Goal: Check status: Check status

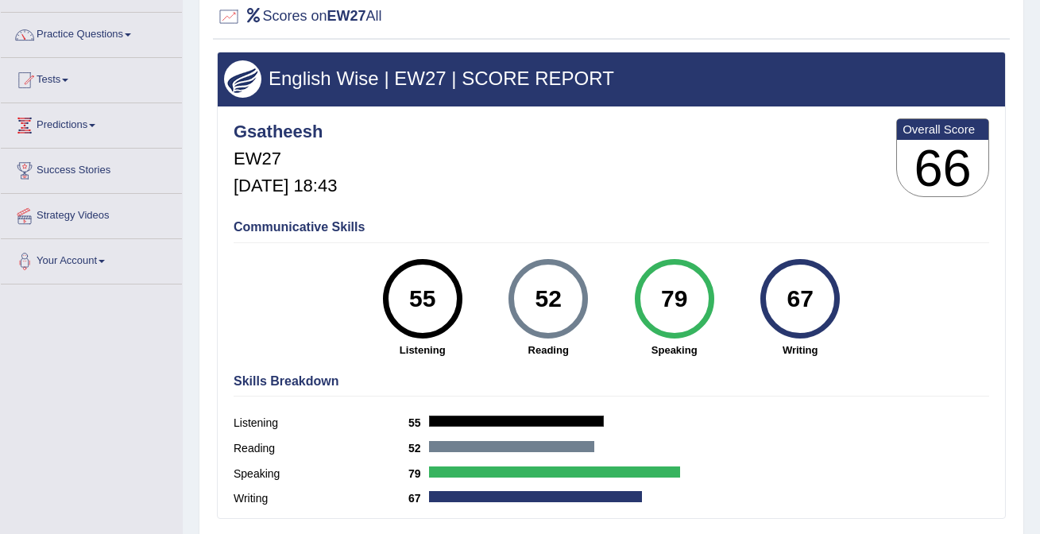
scroll to position [106, 0]
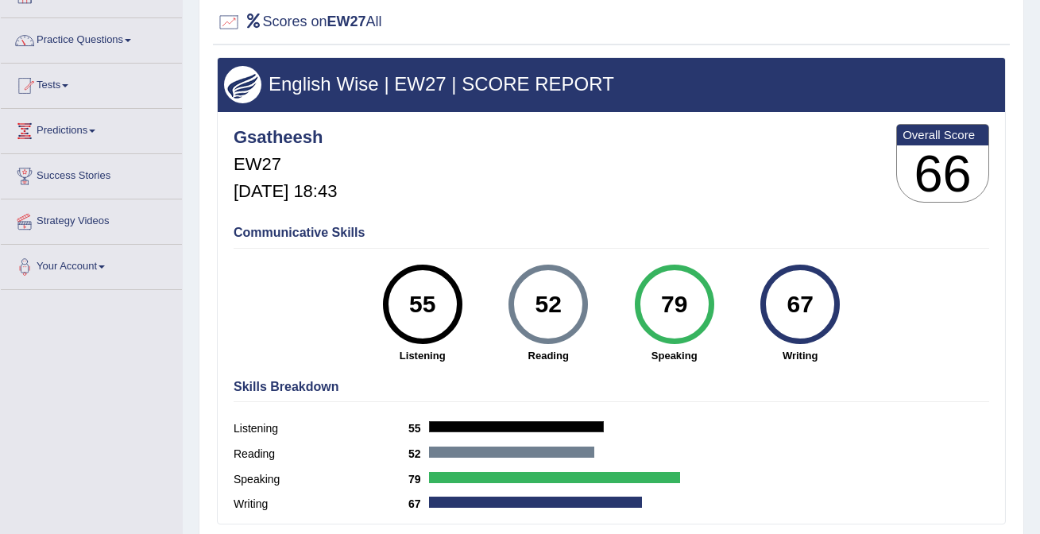
drag, startPoint x: 688, startPoint y: 309, endPoint x: 667, endPoint y: 306, distance: 20.9
click at [667, 306] on div "79" at bounding box center [674, 304] width 58 height 67
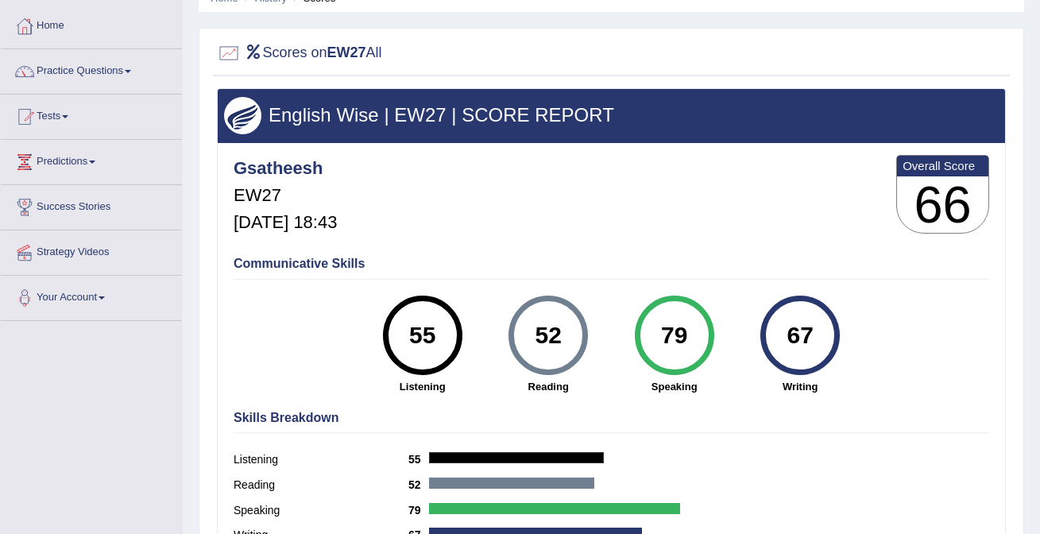
scroll to position [0, 0]
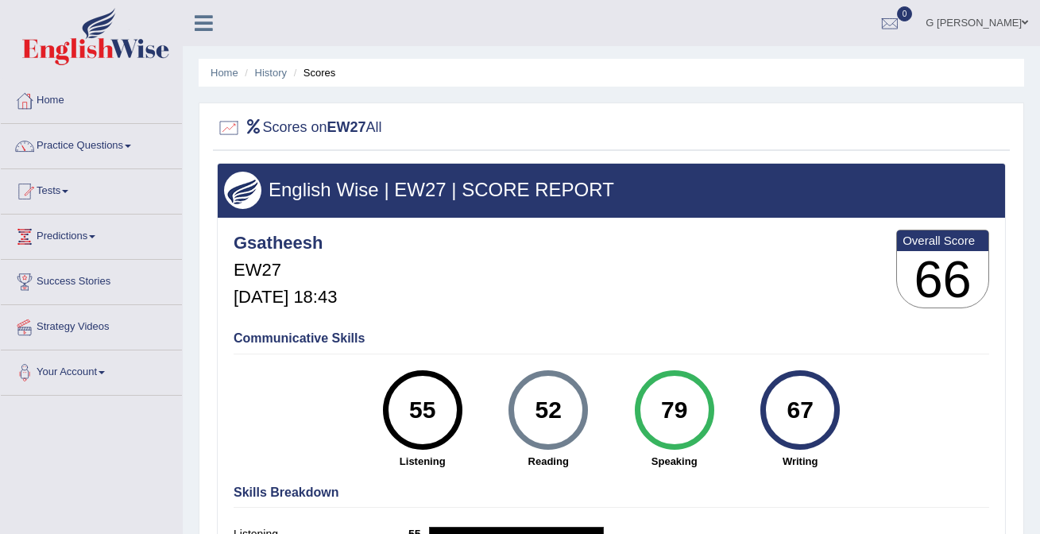
click at [146, 49] on img at bounding box center [95, 36] width 147 height 57
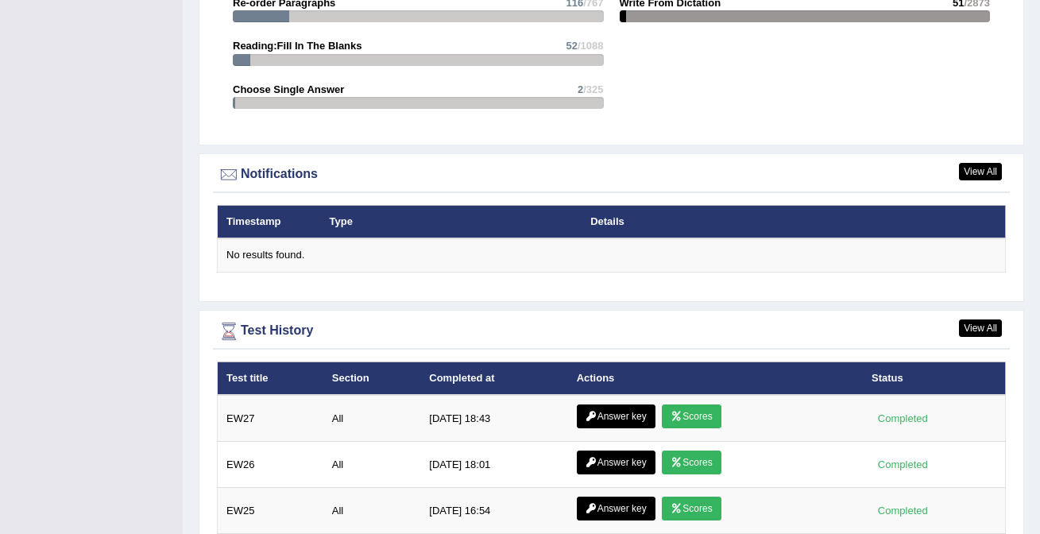
scroll to position [1883, 0]
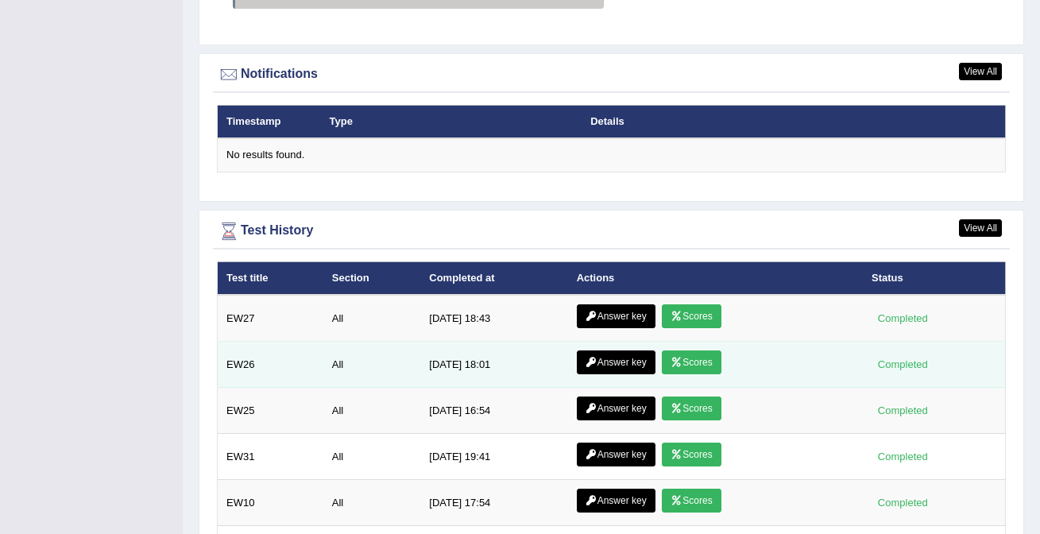
click at [702, 371] on link "Scores" at bounding box center [691, 362] width 59 height 24
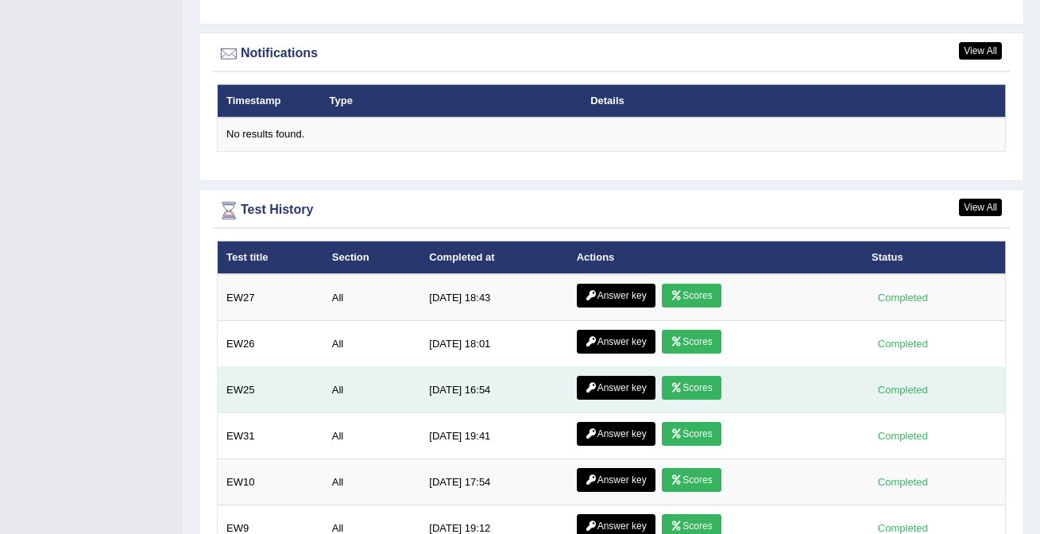
click at [707, 388] on link "Scores" at bounding box center [691, 388] width 59 height 24
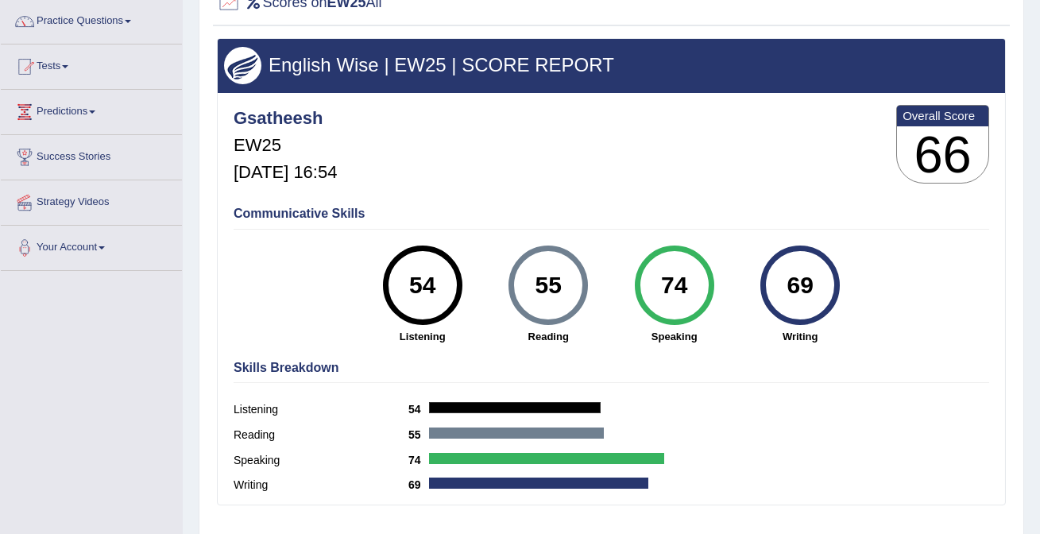
scroll to position [124, 0]
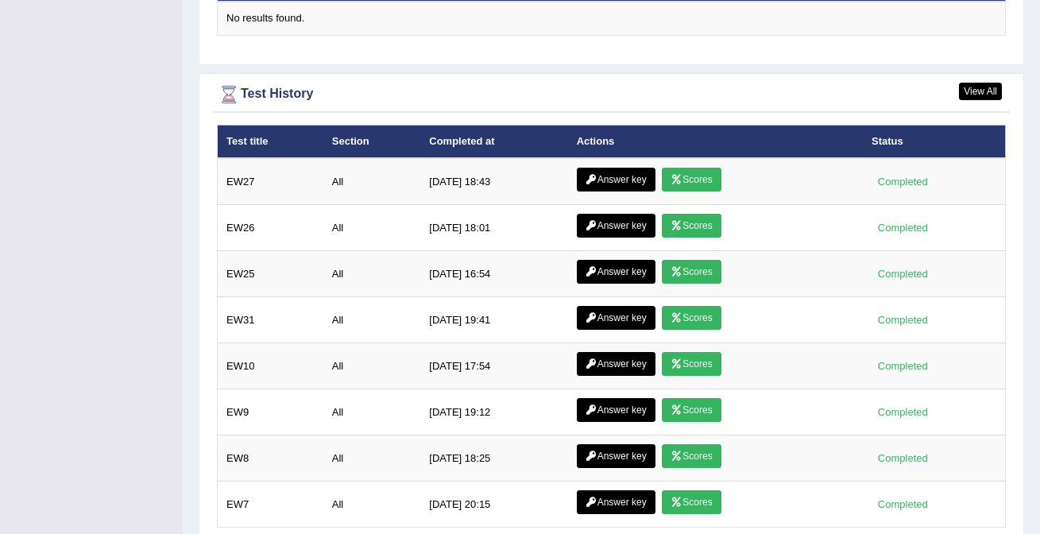
scroll to position [2027, 0]
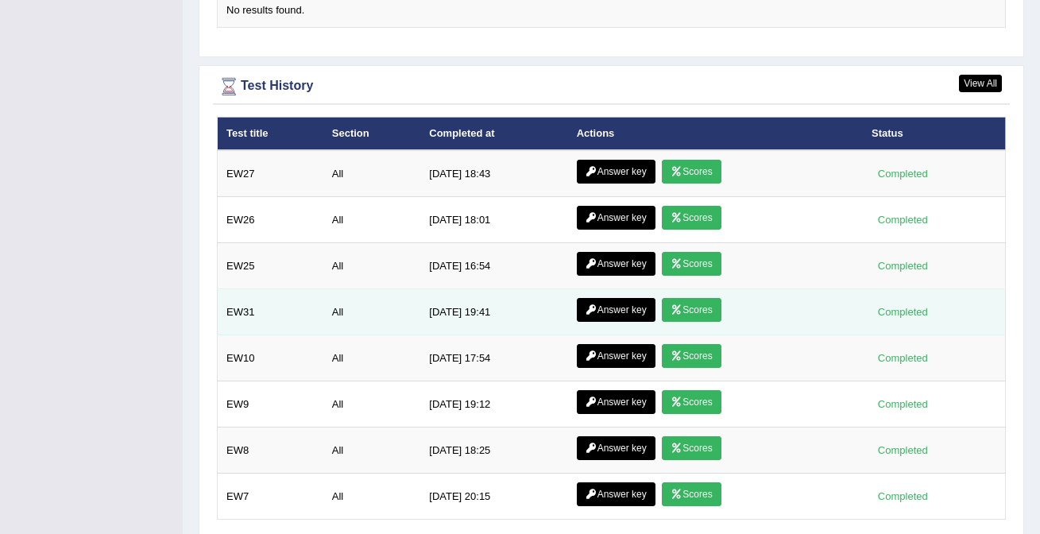
click at [686, 319] on link "Scores" at bounding box center [691, 310] width 59 height 24
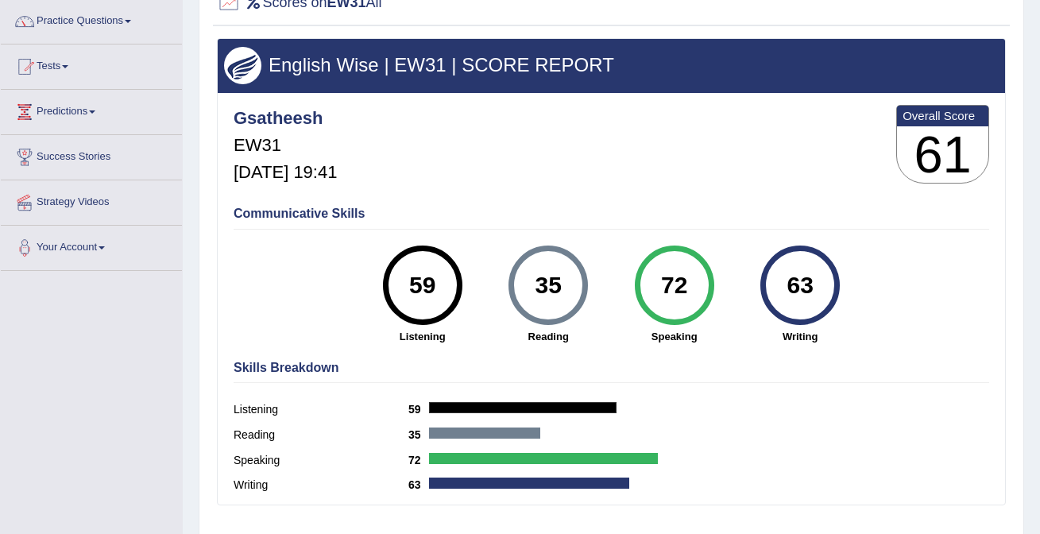
scroll to position [129, 0]
